Goal: Information Seeking & Learning: Check status

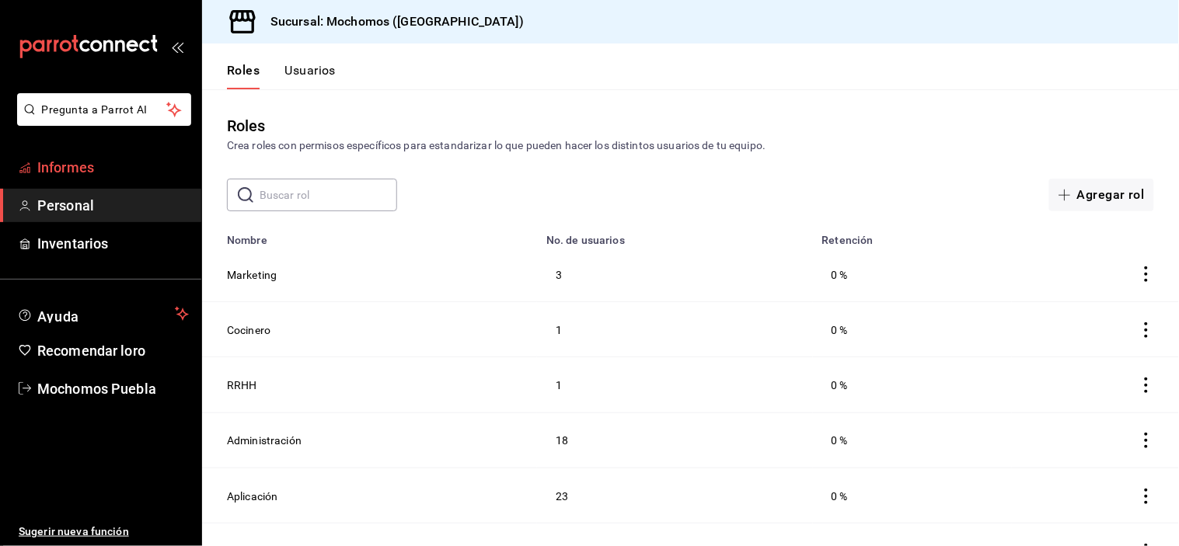
click at [115, 154] on body "Pregunta a Parrot AI Informes Personal Inventarios Ayuda Recomendar loro Mochom…" at bounding box center [589, 273] width 1179 height 546
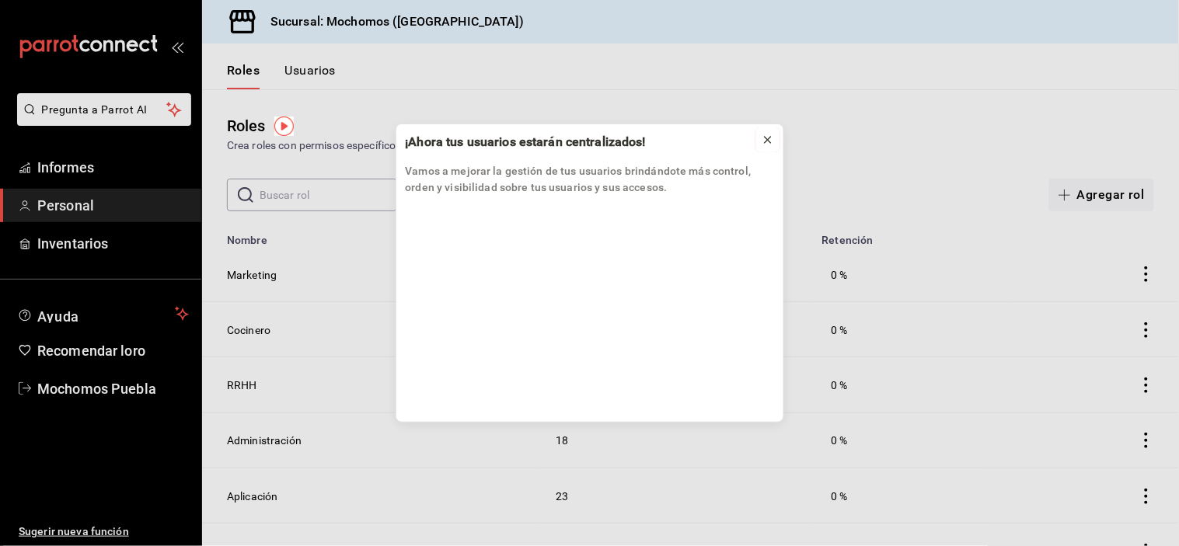
click at [771, 141] on icon at bounding box center [768, 140] width 12 height 12
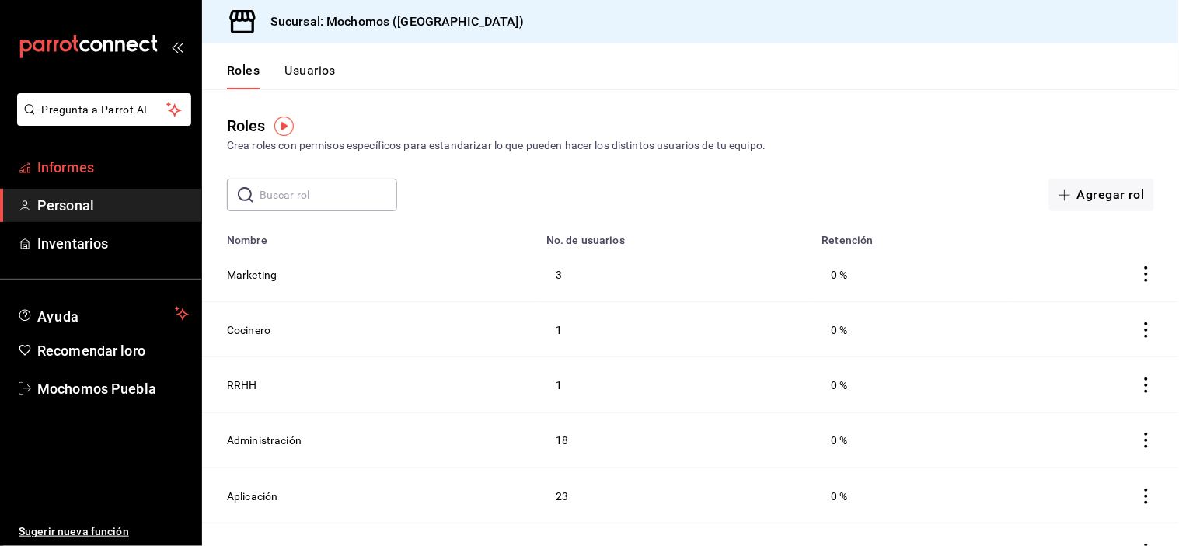
click at [44, 169] on font "Informes" at bounding box center [65, 167] width 57 height 16
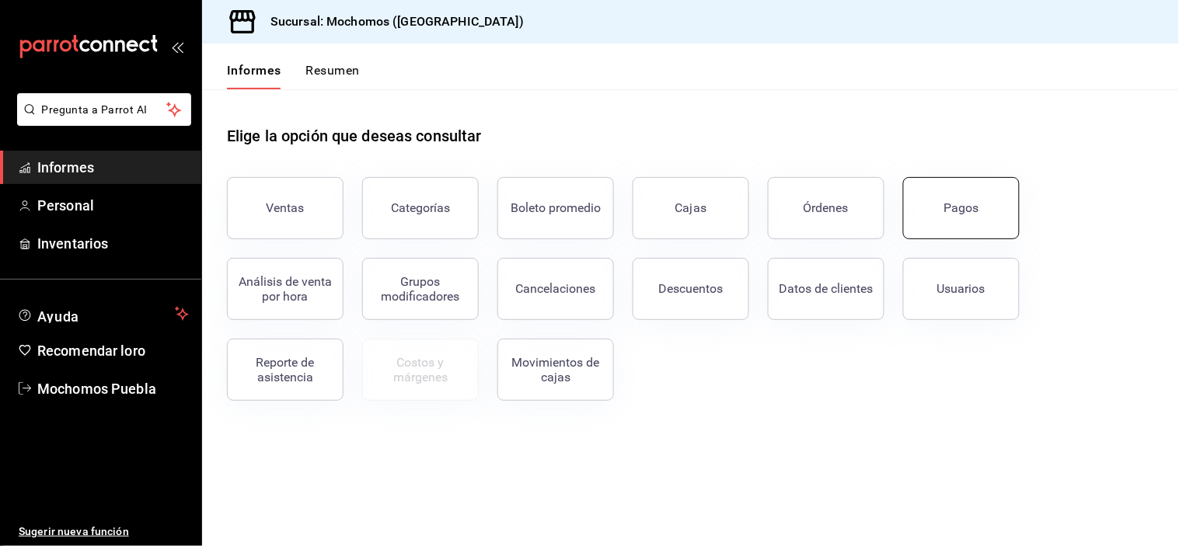
click at [921, 185] on button "Pagos" at bounding box center [961, 208] width 117 height 62
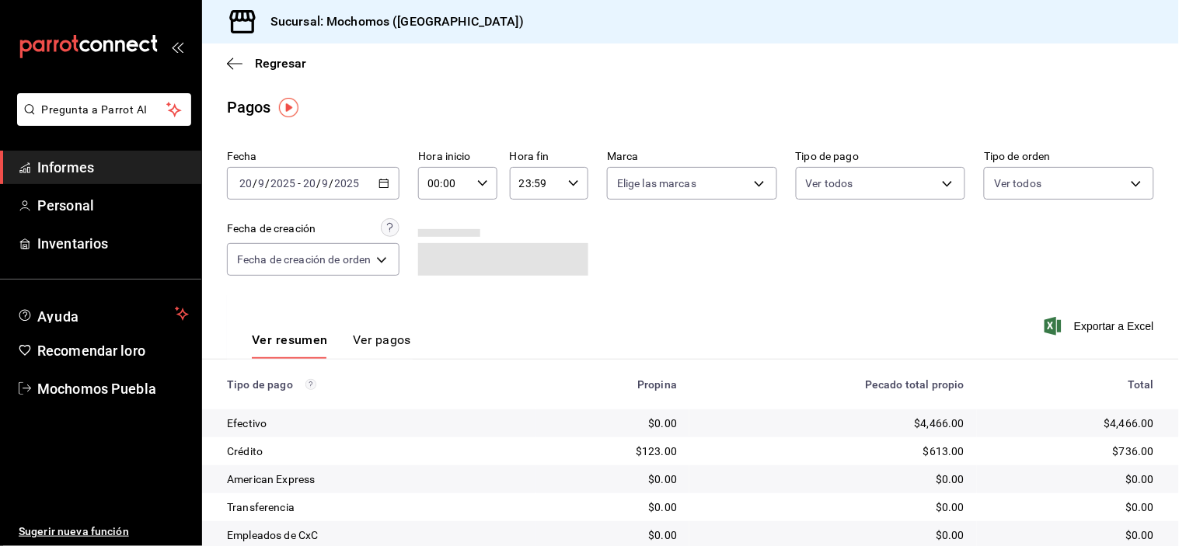
click at [386, 181] on icon "button" at bounding box center [384, 183] width 11 height 11
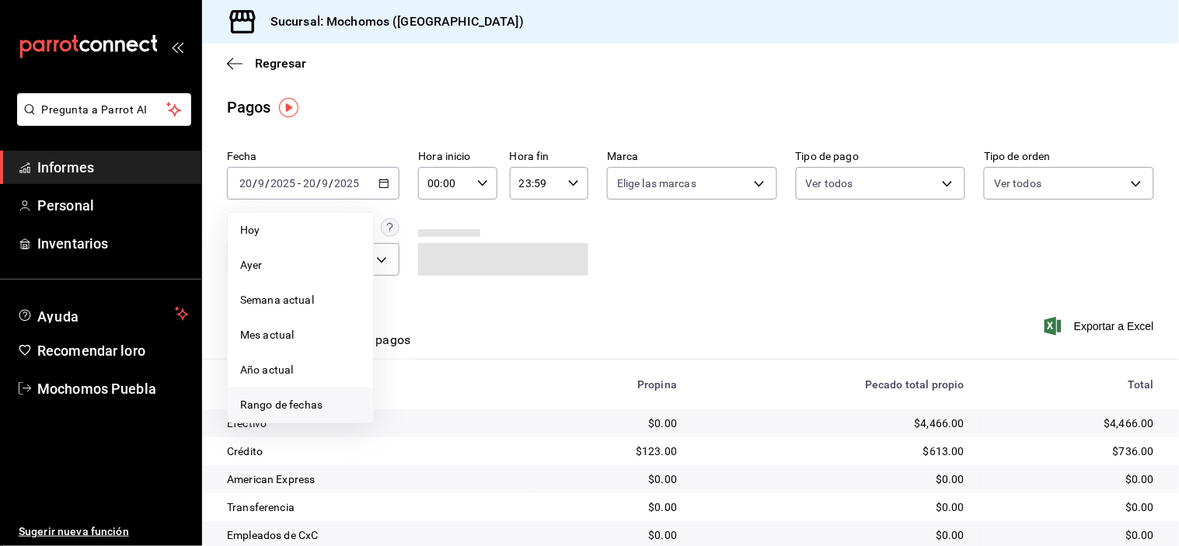
click at [300, 399] on font "Rango de fechas" at bounding box center [281, 405] width 82 height 12
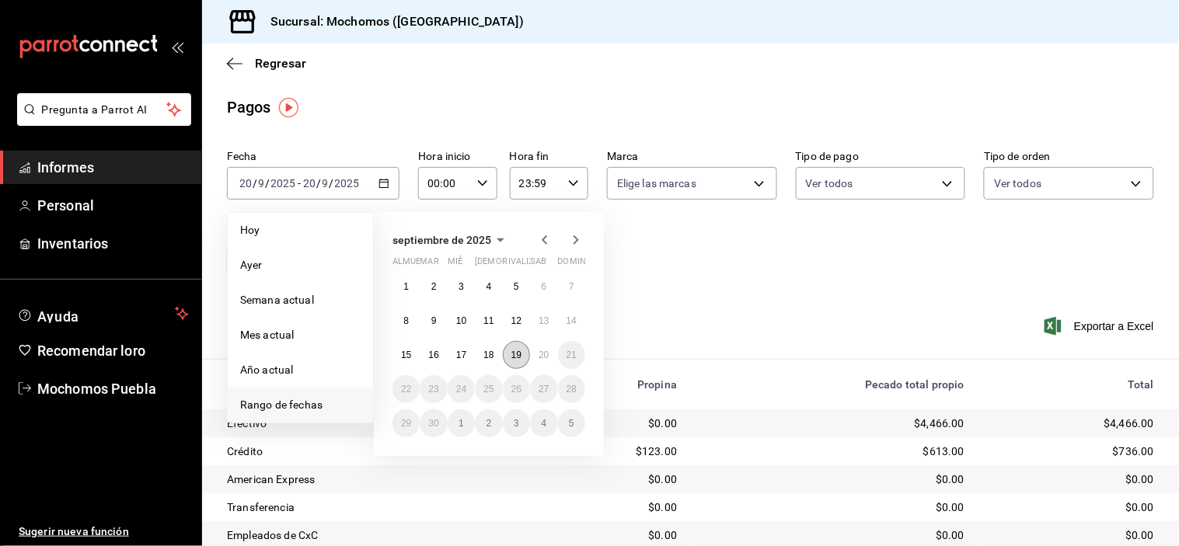
click at [515, 360] on font "19" at bounding box center [516, 355] width 10 height 11
click at [537, 346] on button "20" at bounding box center [543, 355] width 27 height 28
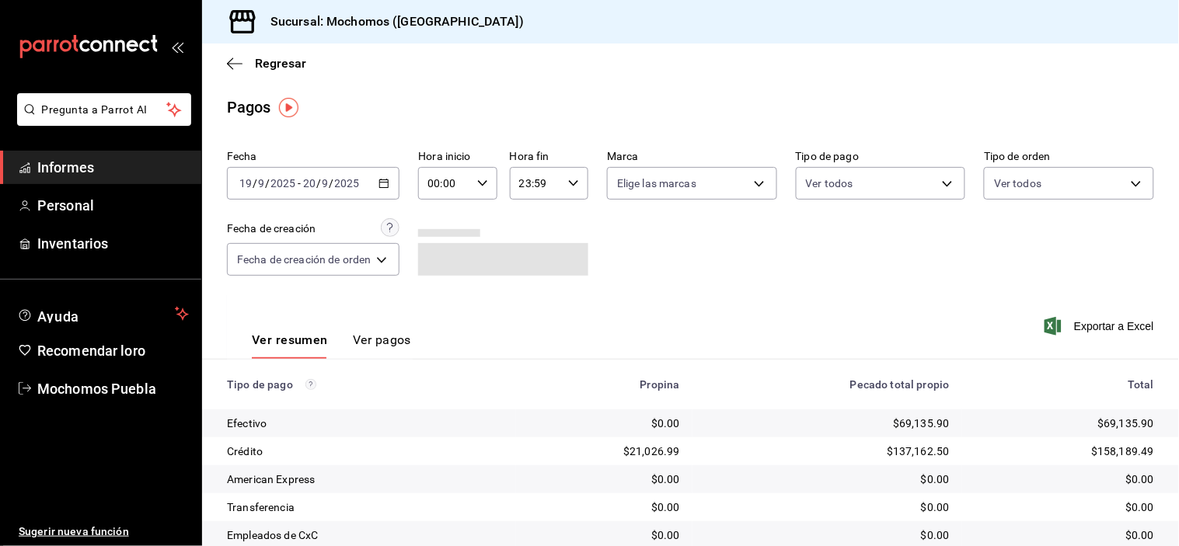
click at [485, 179] on icon "button" at bounding box center [482, 183] width 11 height 11
click at [438, 285] on button "09" at bounding box center [440, 300] width 33 height 31
type input "09:00"
click at [676, 289] on div at bounding box center [589, 273] width 1179 height 546
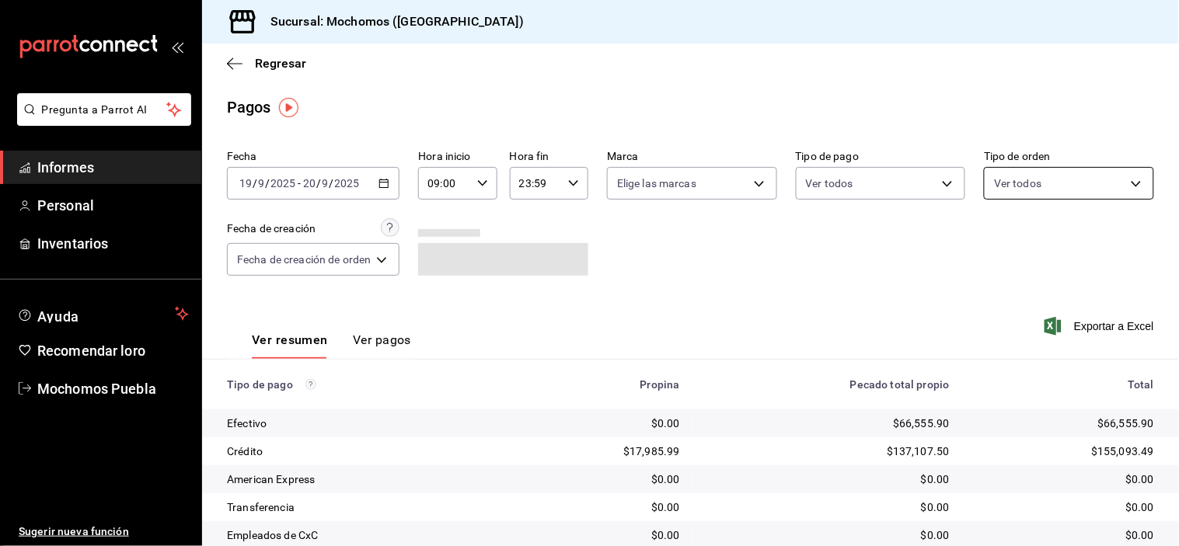
click at [1096, 182] on body "Pregunta a Parrot AI Informes Personal Inventarios Ayuda Recomendar loro Mochom…" at bounding box center [589, 273] width 1179 height 546
click at [993, 242] on input "checkbox" at bounding box center [993, 245] width 14 height 14
checkbox input "true"
type input "c7bc0ce2-274d-49fd-89f5-4bcf8044acf9,c9e91c43-775f-4cd6-[DATE]-cfdc9e5fd636,e77…"
checkbox input "true"
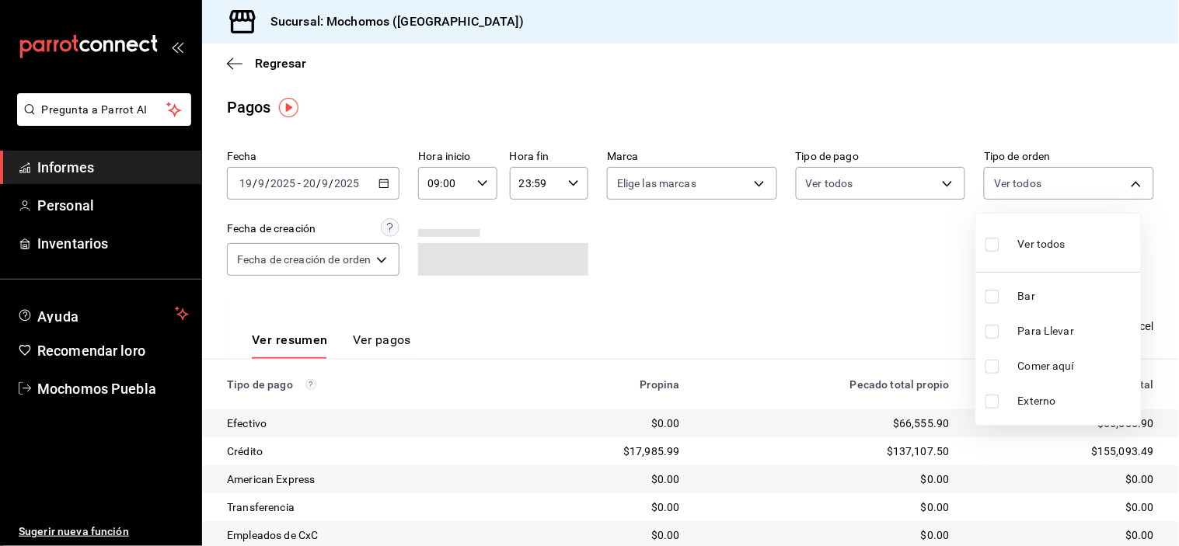
checkbox input "true"
click at [989, 291] on input "checkbox" at bounding box center [993, 297] width 14 height 14
checkbox input "false"
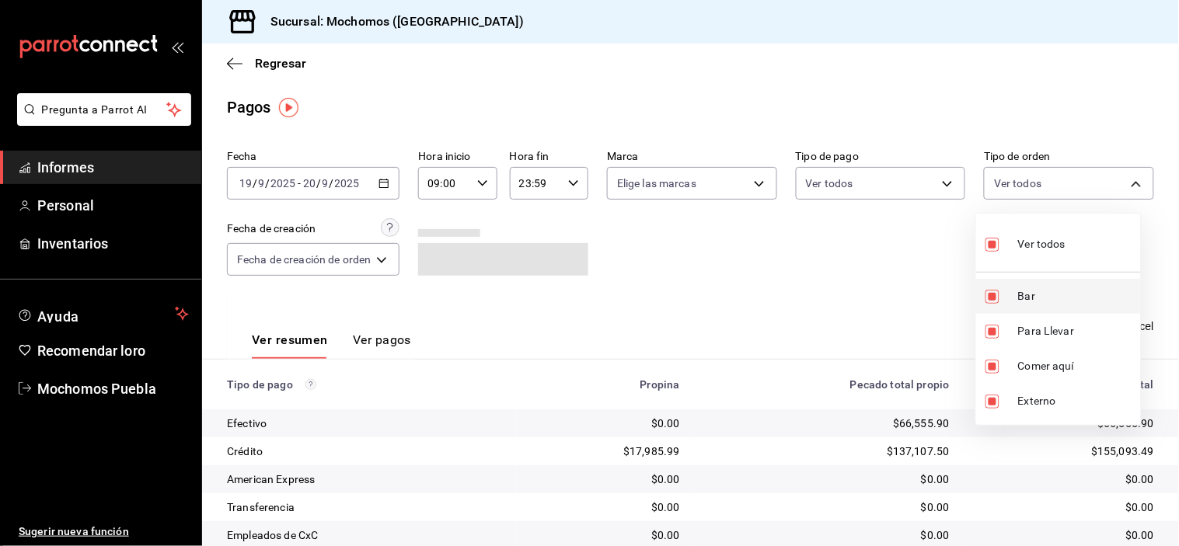
type input "c9e91c43-775f-4cd6-[DATE]-cfdc9e5fd636,e77b1244-dd56-4ae6-90a6-fad4c81c99f8,EXT…"
checkbox input "false"
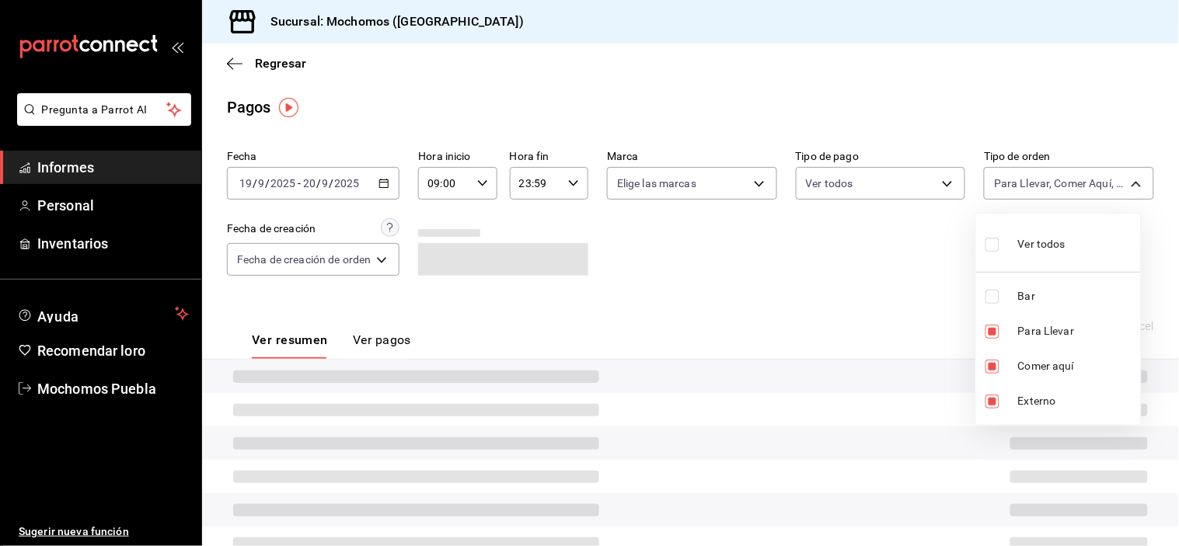
click at [940, 290] on div at bounding box center [589, 273] width 1179 height 546
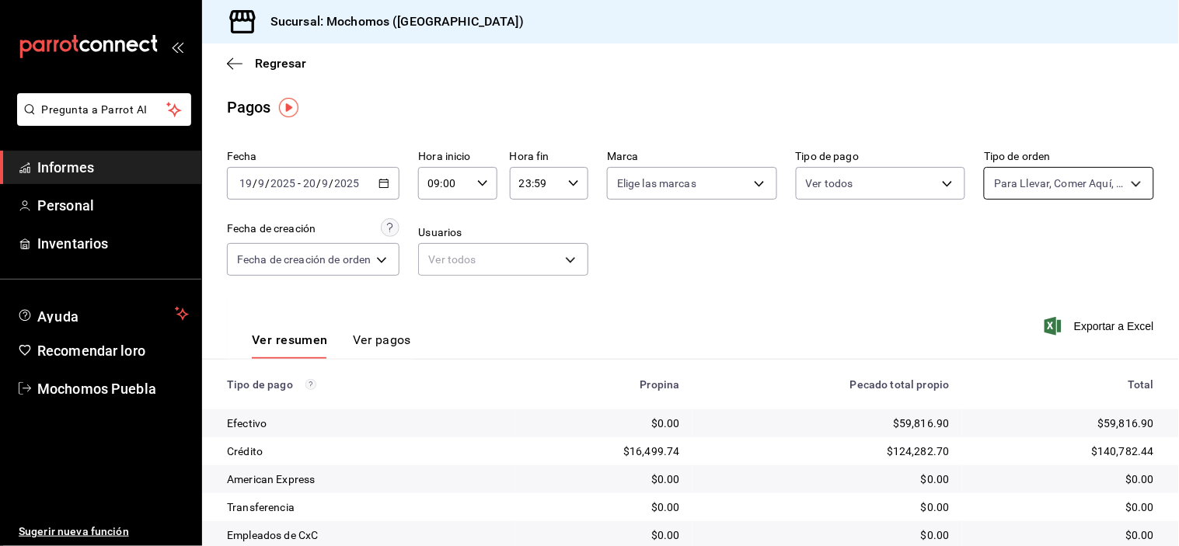
click at [1090, 180] on body "Pregunta a Parrot AI Informes Personal Inventarios Ayuda Recomendar loro Mochom…" at bounding box center [589, 273] width 1179 height 546
click at [997, 243] on input "checkbox" at bounding box center [993, 245] width 14 height 14
checkbox input "true"
type input "c7bc0ce2-274d-49fd-89f5-4bcf8044acf9,c9e91c43-775f-4cd6-[DATE]-cfdc9e5fd636,e77…"
checkbox input "true"
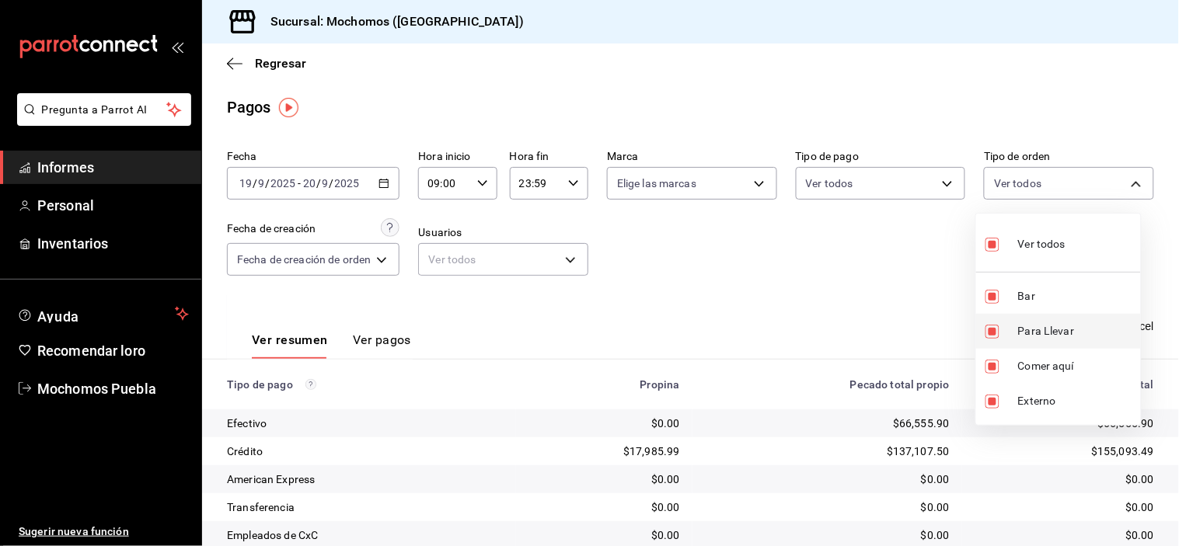
drag, startPoint x: 993, startPoint y: 325, endPoint x: 1000, endPoint y: 347, distance: 23.8
click at [993, 326] on input "checkbox" at bounding box center [993, 332] width 14 height 14
checkbox input "false"
type input "c7bc0ce2-274d-49fd-89f5-4bcf8044acf9,e77b1244-dd56-4ae6-90a6-fad4c81c99f8,EXTER…"
checkbox input "false"
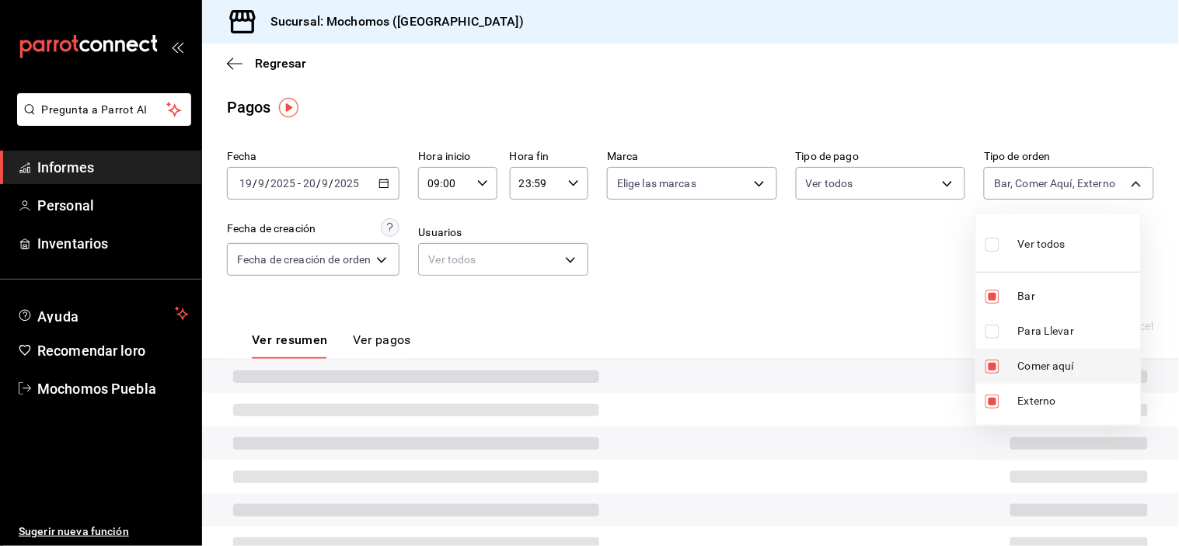
click at [986, 361] on input "checkbox" at bounding box center [993, 367] width 14 height 14
checkbox input "false"
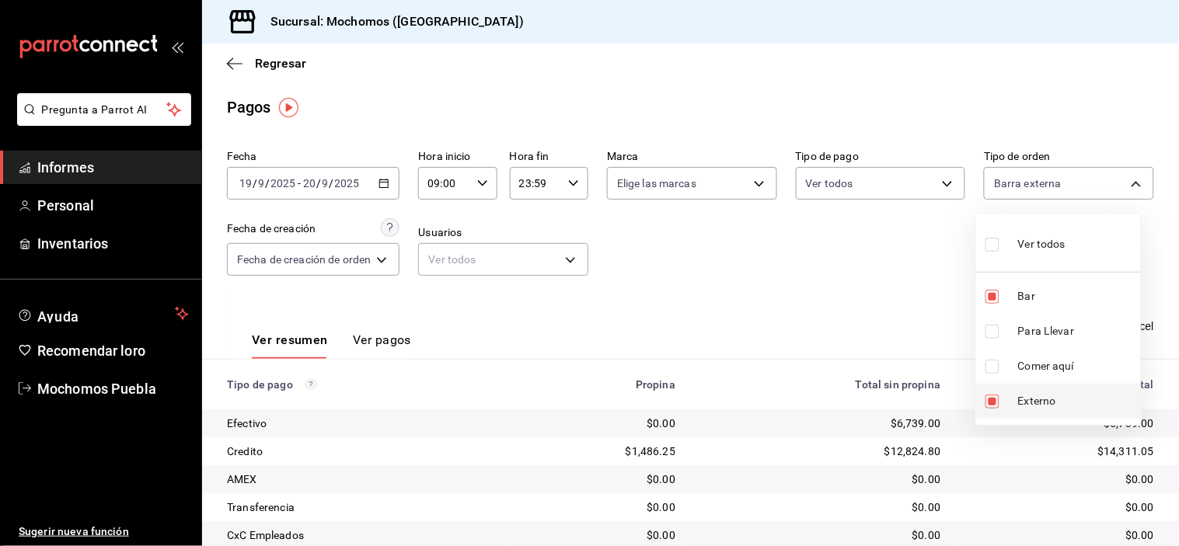
drag, startPoint x: 976, startPoint y: 392, endPoint x: 984, endPoint y: 392, distance: 7.8
click at [976, 392] on li "Externo" at bounding box center [1058, 401] width 165 height 35
type input "c7bc0ce2-274d-49fd-89f5-4bcf8044acf9"
checkbox input "false"
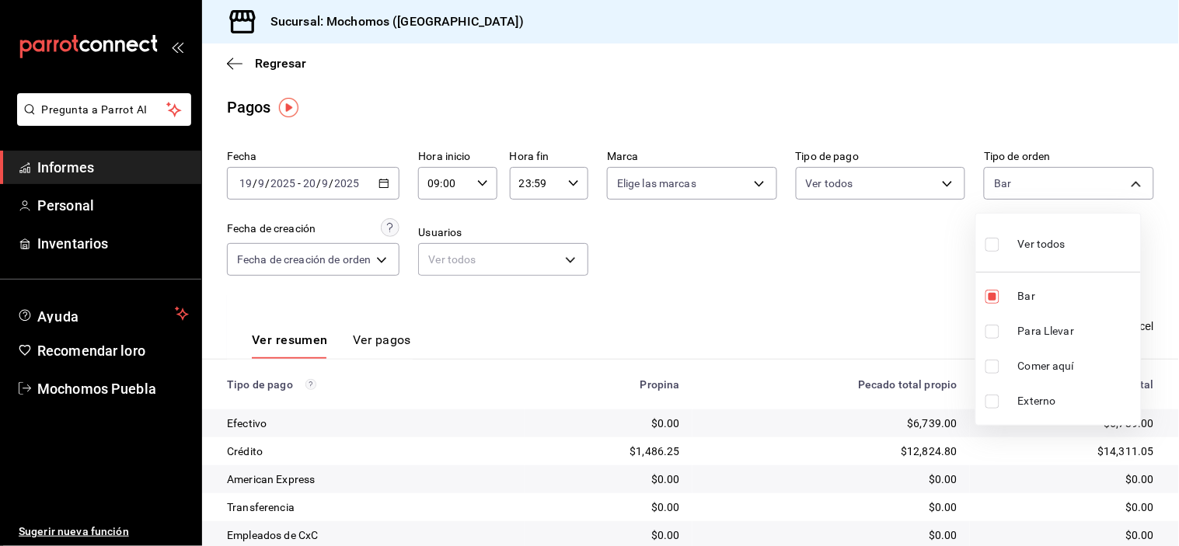
click at [787, 298] on div at bounding box center [589, 273] width 1179 height 546
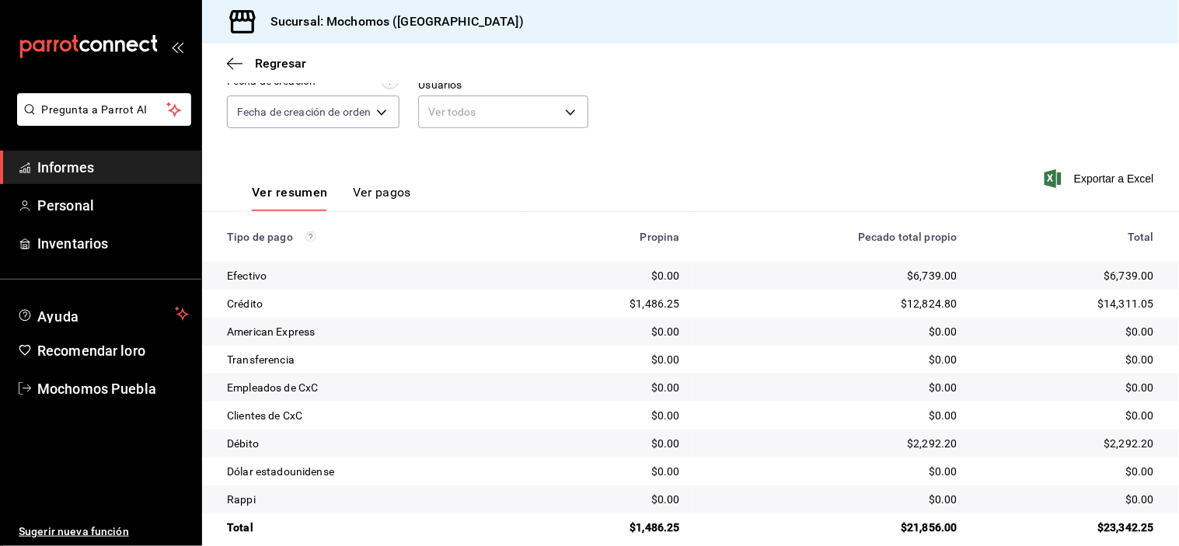
scroll to position [168, 0]
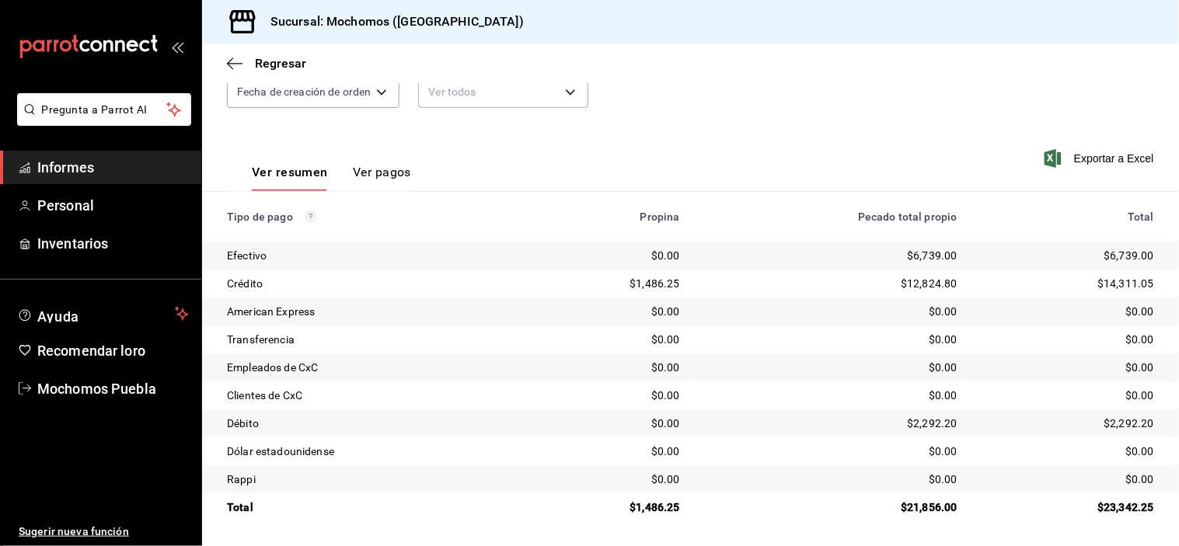
click at [794, 298] on td "$0.00" at bounding box center [831, 312] width 277 height 28
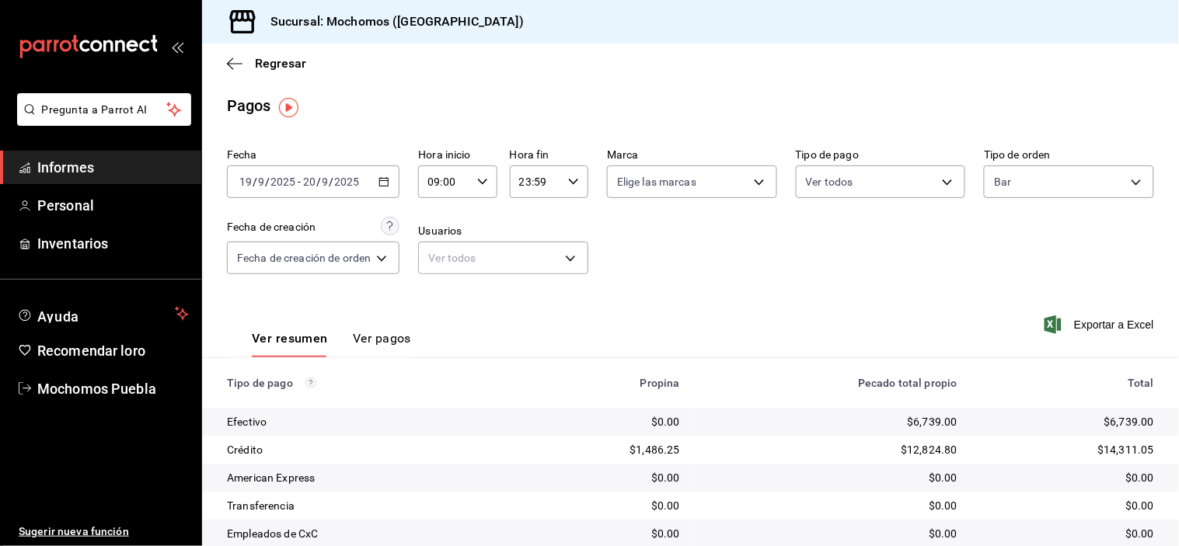
scroll to position [0, 0]
click at [1063, 177] on body "Pregunta a Parrot AI Informes Personal Inventarios Ayuda Recomendar loro Mochom…" at bounding box center [589, 273] width 1179 height 546
click at [989, 291] on input "checkbox" at bounding box center [993, 297] width 14 height 14
checkbox input "false"
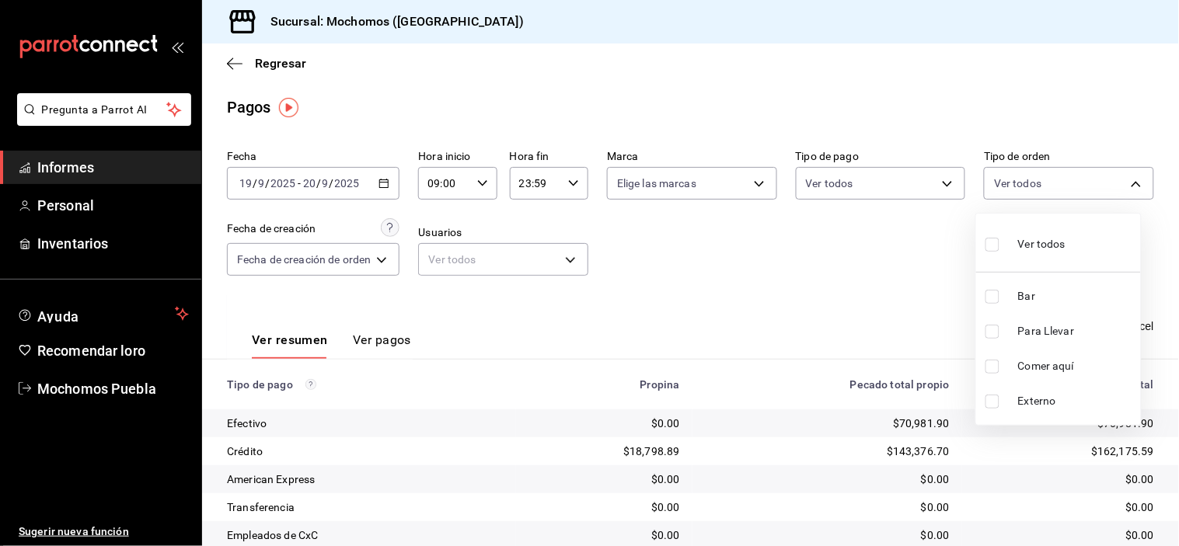
click at [988, 238] on input "checkbox" at bounding box center [993, 245] width 14 height 14
checkbox input "true"
type input "c7bc0ce2-274d-49fd-89f5-4bcf8044acf9,c9e91c43-775f-4cd6-[DATE]-cfdc9e5fd636,e77…"
checkbox input "true"
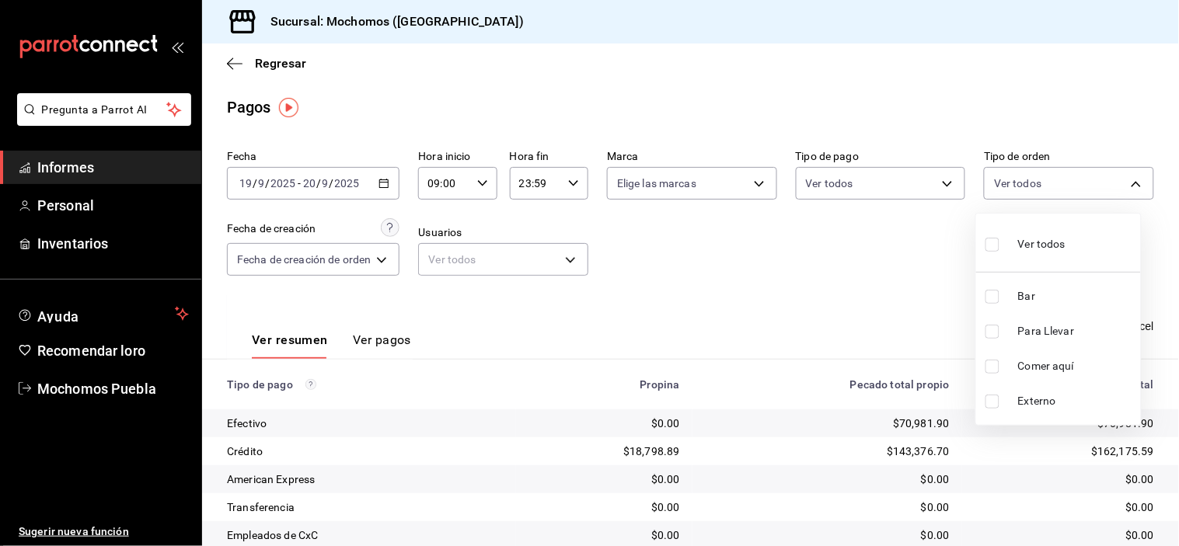
checkbox input "true"
click at [993, 295] on input "checkbox" at bounding box center [993, 297] width 14 height 14
checkbox input "false"
type input "c9e91c43-775f-4cd6-[DATE]-cfdc9e5fd636,e77b1244-dd56-4ae6-90a6-fad4c81c99f8,EXT…"
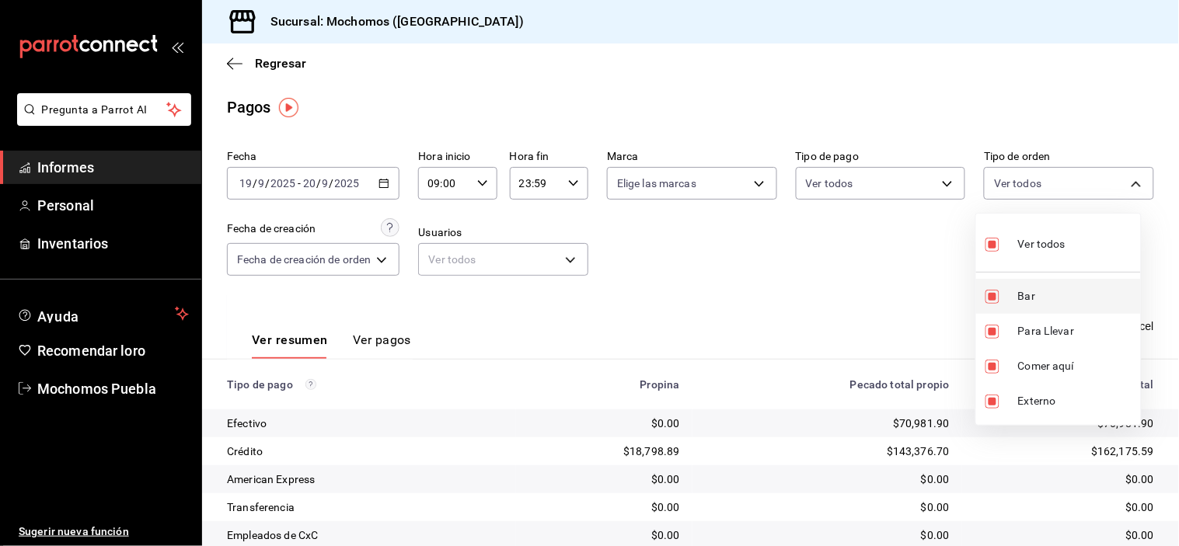
checkbox input "false"
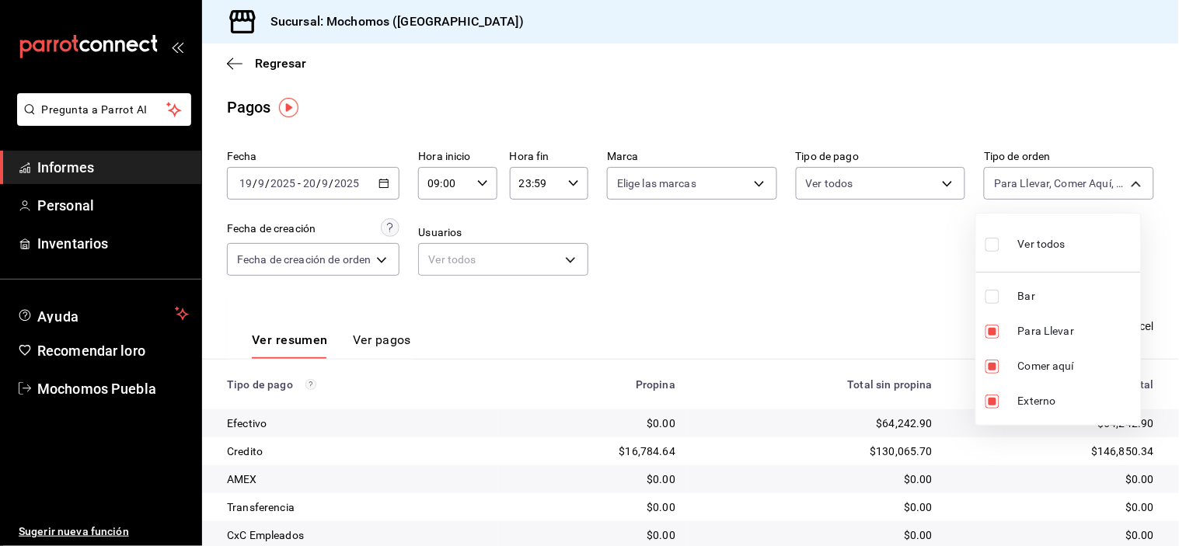
click at [937, 291] on div at bounding box center [589, 273] width 1179 height 546
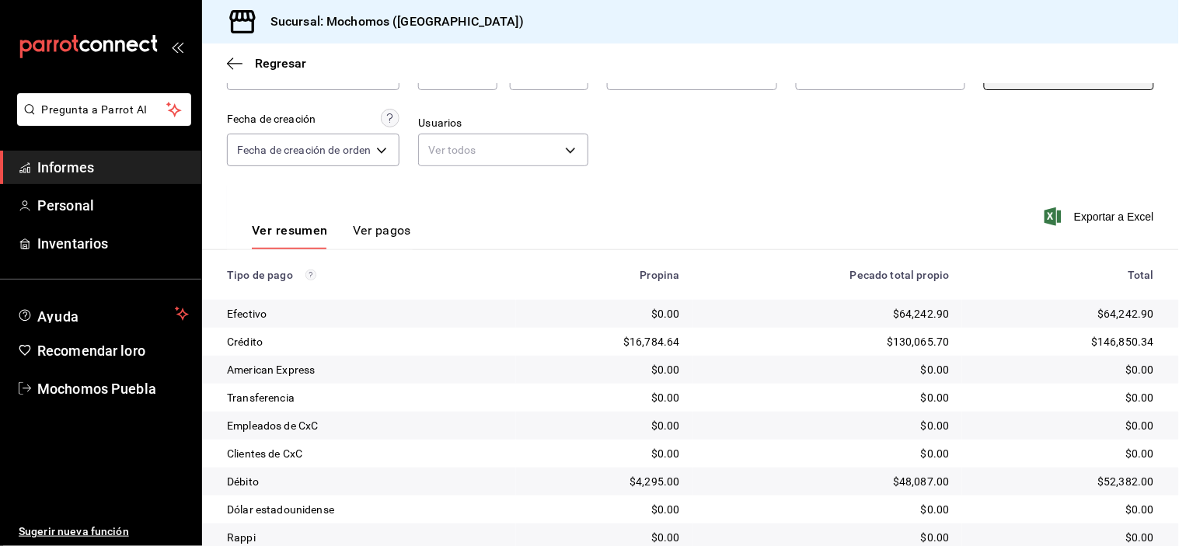
scroll to position [82, 0]
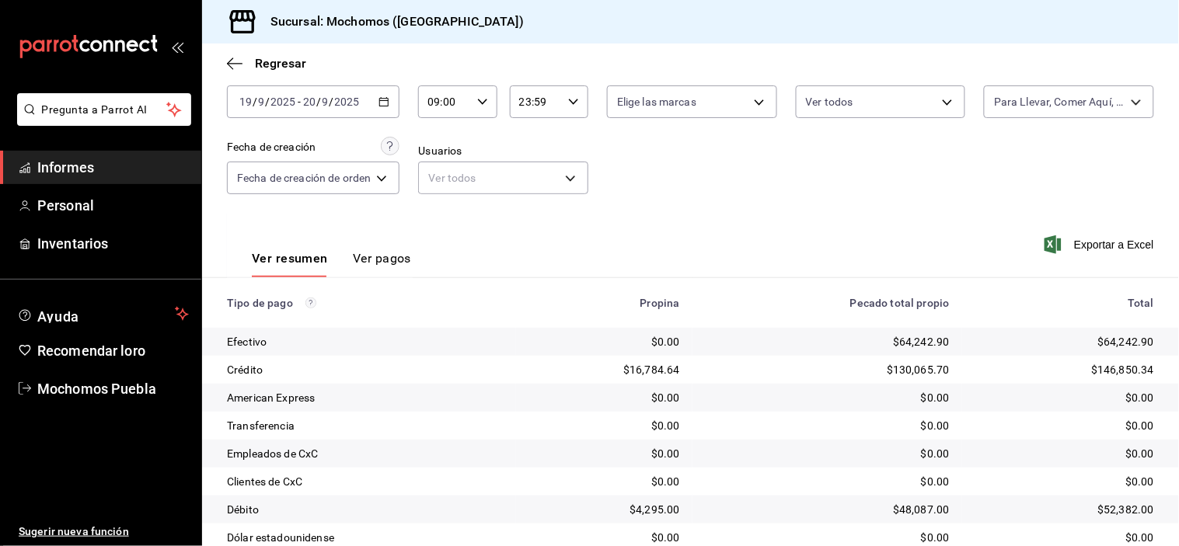
click at [472, 96] on div "09:00 Hora inicio" at bounding box center [457, 101] width 78 height 33
click at [441, 190] on button "06" at bounding box center [440, 205] width 33 height 31
type input "06:00"
click at [664, 194] on div at bounding box center [589, 273] width 1179 height 546
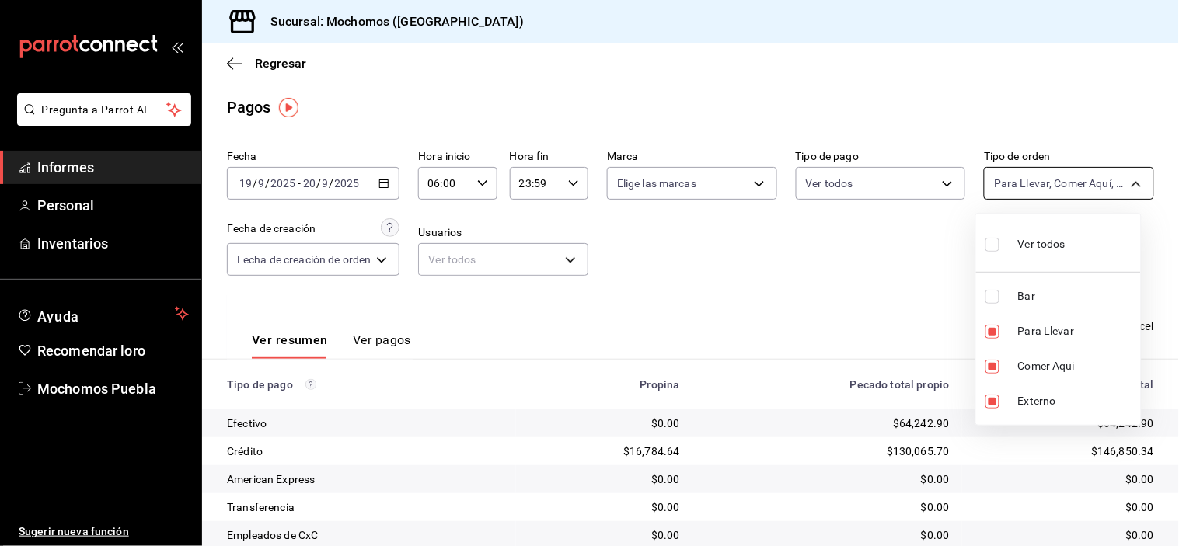
click at [1032, 175] on body "Pregunta a Parrot AI Informes Personal Inventarios Ayuda Recomendar loro Mochom…" at bounding box center [589, 273] width 1179 height 546
click at [877, 260] on div at bounding box center [589, 273] width 1179 height 546
click at [1055, 182] on body "Pregunta a Parrot AI Informes Personal Inventarios Ayuda Recomendar loro Mochom…" at bounding box center [589, 273] width 1179 height 546
drag, startPoint x: 995, startPoint y: 235, endPoint x: 999, endPoint y: 245, distance: 10.8
click at [992, 235] on label at bounding box center [996, 244] width 20 height 23
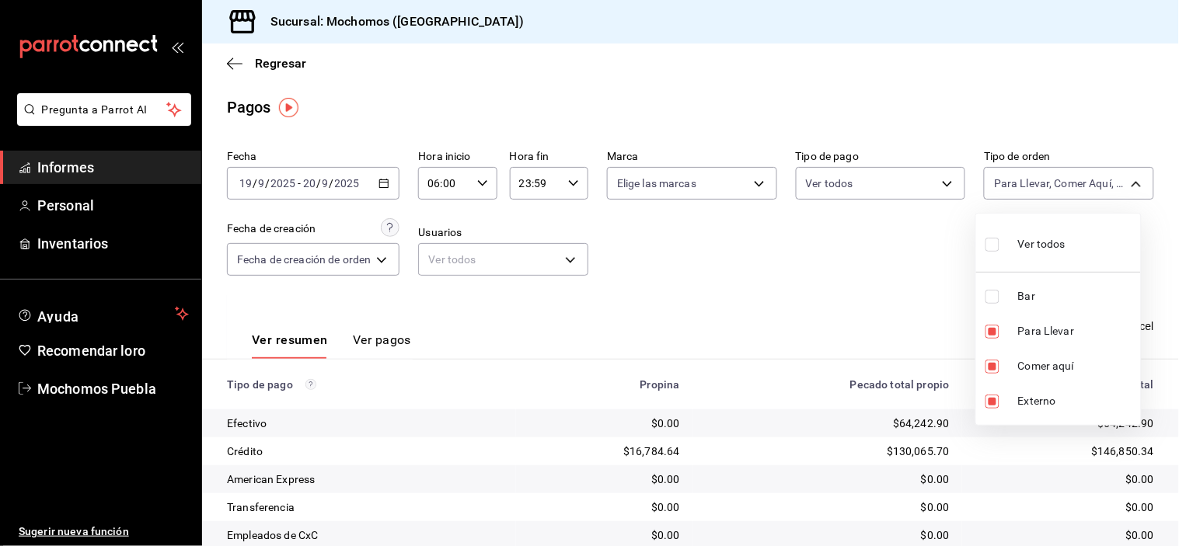
click at [992, 238] on input "checkbox" at bounding box center [993, 245] width 14 height 14
checkbox input "false"
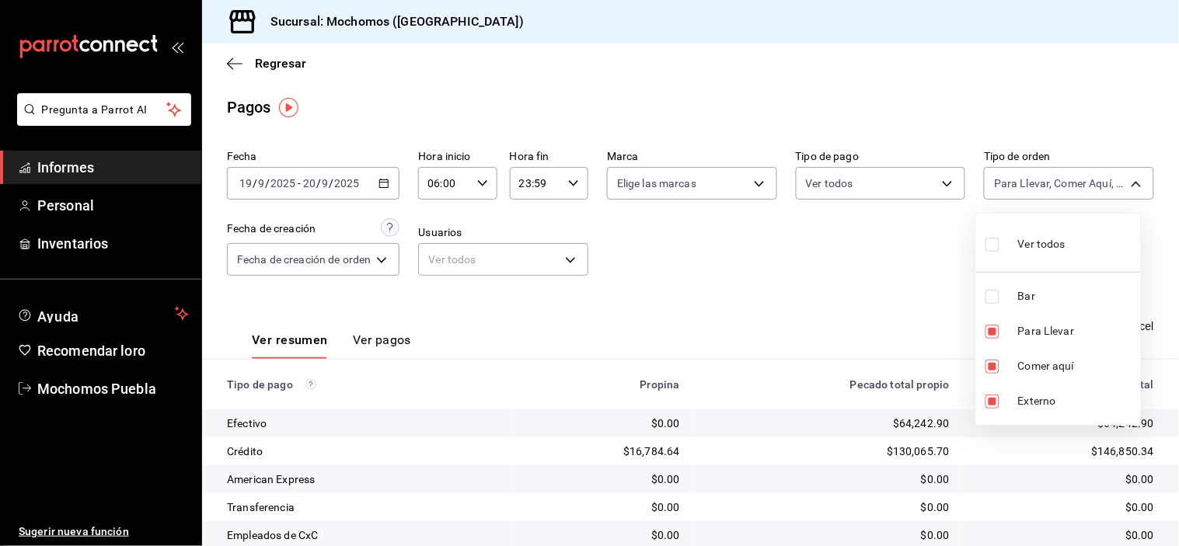
checkbox input "false"
click at [993, 324] on li "Para Llevar" at bounding box center [1058, 331] width 165 height 35
type input "c9e91c43-775f-4cd6-[DATE]-cfdc9e5fd636"
checkbox input "true"
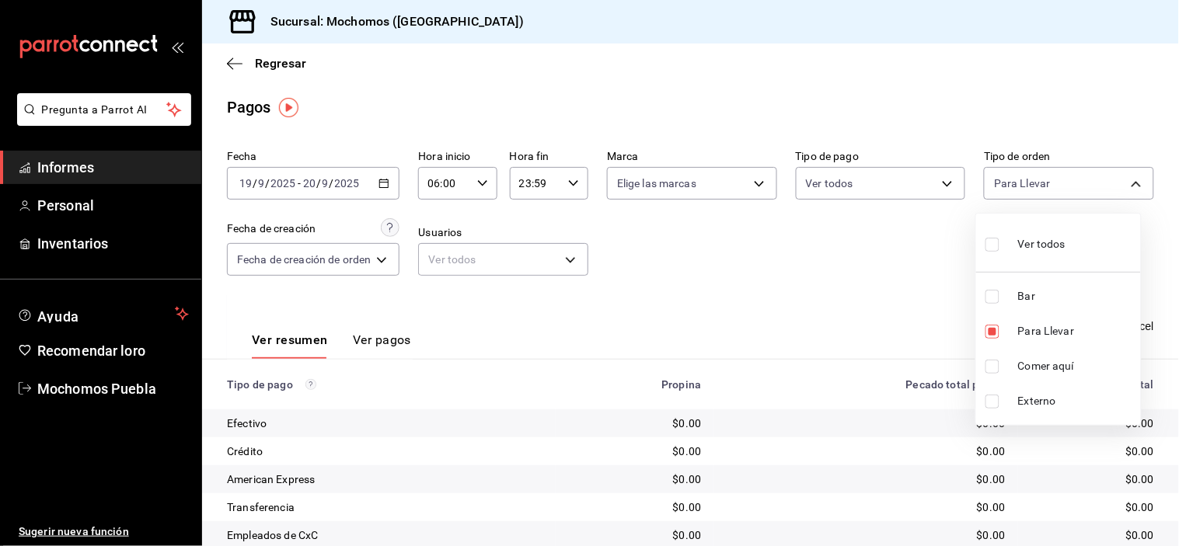
click at [996, 351] on li "Comer aquí" at bounding box center [1058, 366] width 165 height 35
type input "c9e91c43-775f-4cd6-[DATE]-cfdc9e5fd636,e77b1244-dd56-4ae6-90a6-fad4c81c99f8"
checkbox input "true"
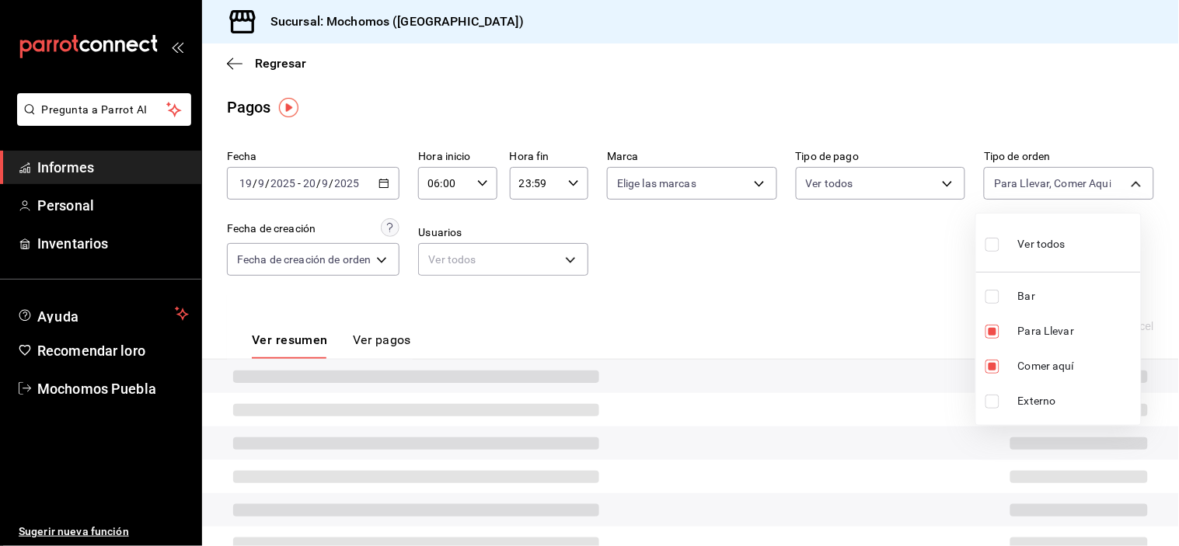
drag, startPoint x: 992, startPoint y: 295, endPoint x: 996, endPoint y: 303, distance: 9.1
click at [991, 295] on input "checkbox" at bounding box center [993, 297] width 14 height 14
checkbox input "true"
type input "c9e91c43-775f-4cd6-[DATE]-cfdc9e5fd636,e77b1244-dd56-4ae6-90a6-fad4c81c99f8,c7b…"
drag, startPoint x: 996, startPoint y: 324, endPoint x: 996, endPoint y: 339, distance: 14.8
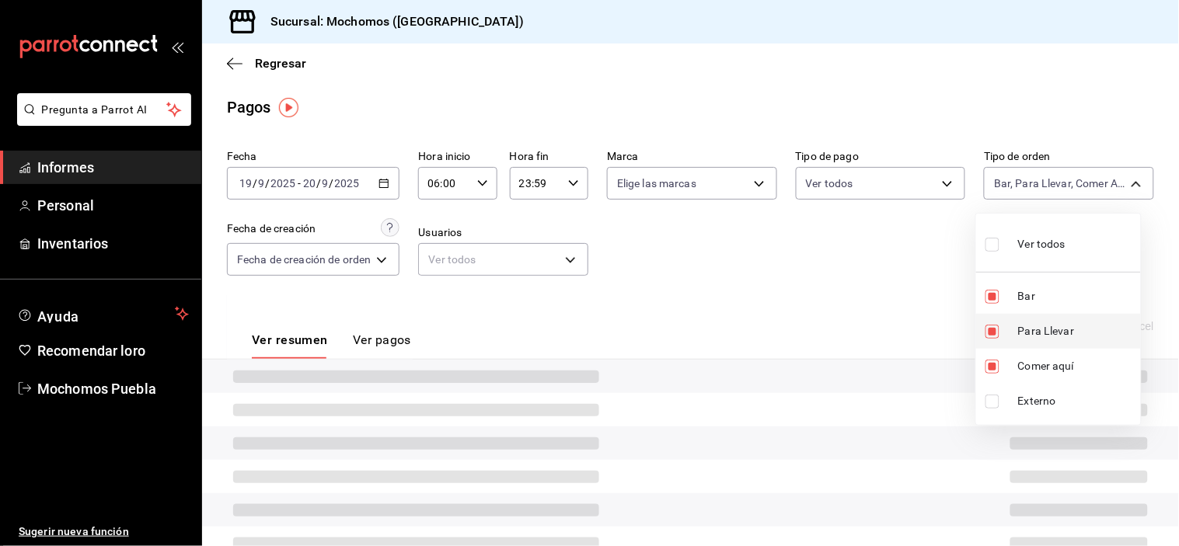
click at [996, 325] on input "checkbox" at bounding box center [993, 332] width 14 height 14
checkbox input "false"
click at [993, 354] on li "Comer aquí" at bounding box center [1058, 366] width 165 height 35
type input "c7bc0ce2-274d-49fd-89f5-4bcf8044acf9"
checkbox input "false"
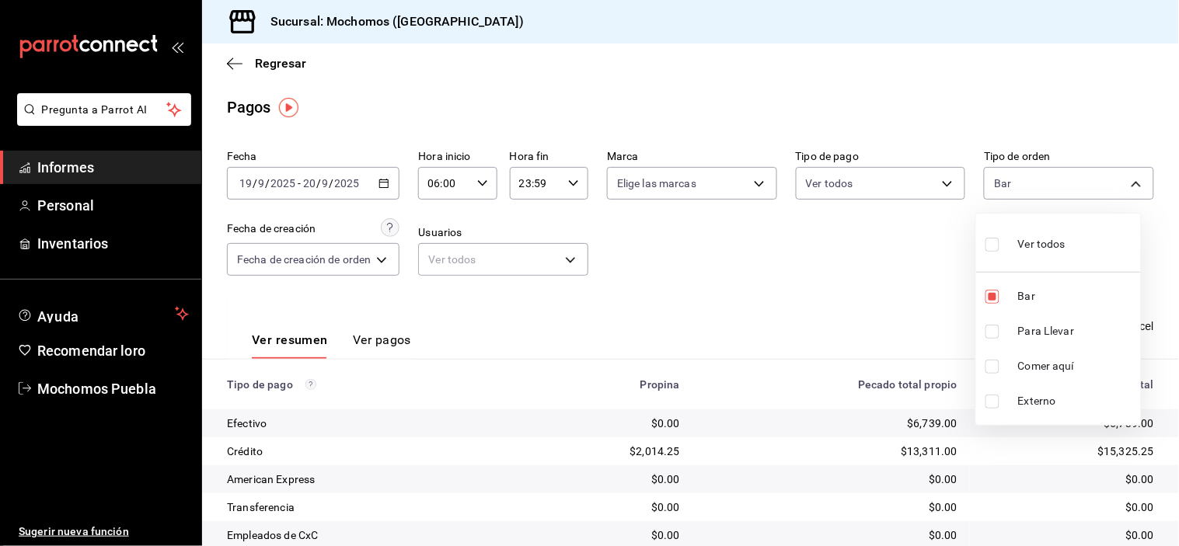
click at [882, 309] on div at bounding box center [589, 273] width 1179 height 546
click at [1094, 175] on body "Pregunta a Parrot AI Informes Personal Inventarios Ayuda Recomendar loro Mochom…" at bounding box center [589, 273] width 1179 height 546
click at [995, 235] on label at bounding box center [996, 244] width 20 height 23
click at [995, 238] on input "checkbox" at bounding box center [993, 245] width 14 height 14
checkbox input "false"
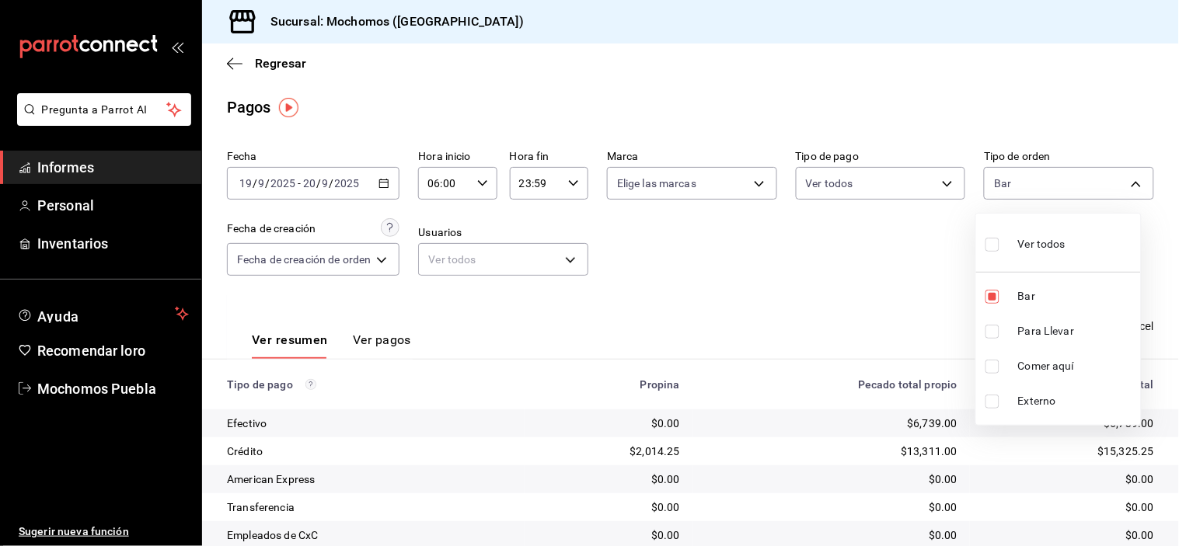
checkbox input "false"
click at [988, 238] on input "checkbox" at bounding box center [993, 245] width 14 height 14
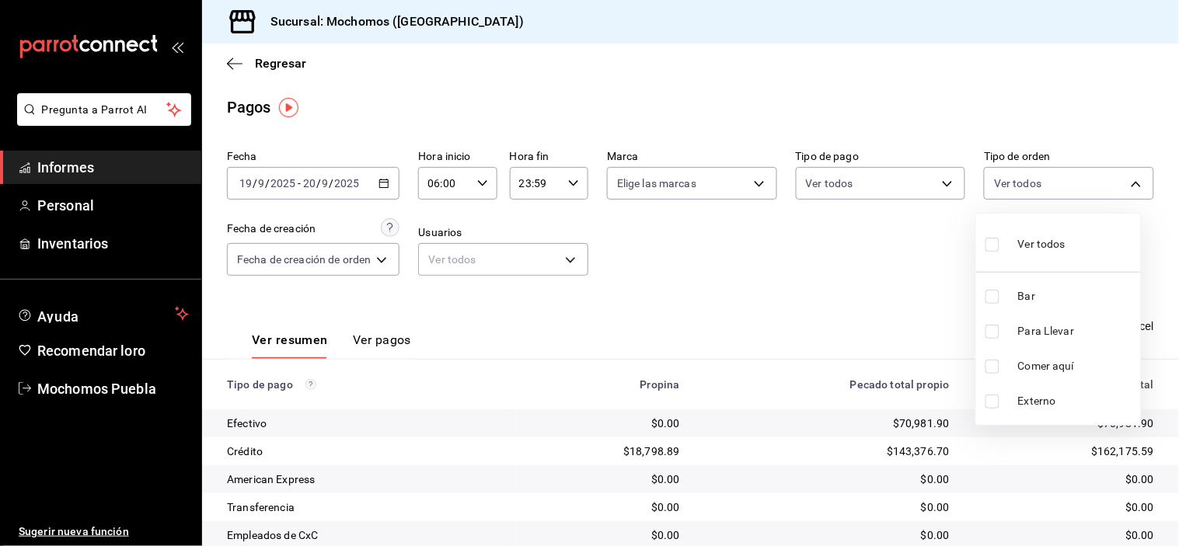
checkbox input "true"
type input "c7bc0ce2-274d-49fd-89f5-4bcf8044acf9,c9e91c43-775f-4cd6-[DATE]-cfdc9e5fd636,e77…"
checkbox input "true"
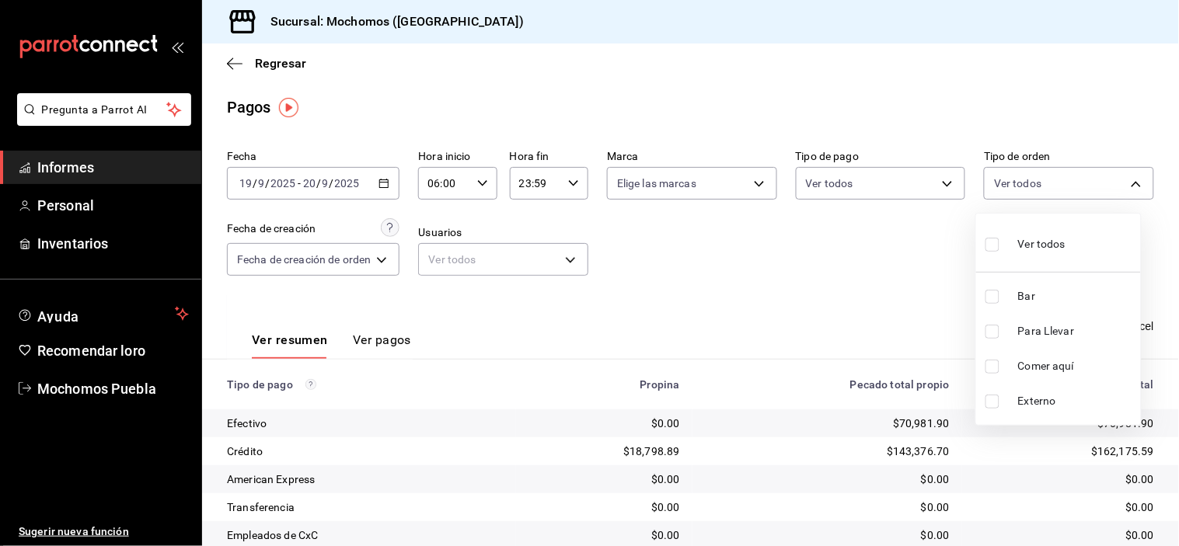
checkbox input "true"
click at [915, 347] on div at bounding box center [589, 273] width 1179 height 546
